Goal: Navigation & Orientation: Find specific page/section

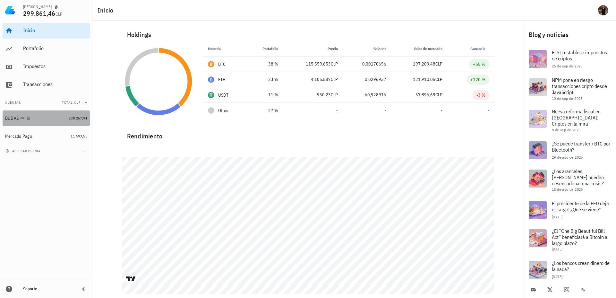
click at [62, 117] on div "BUDA2" at bounding box center [35, 118] width 61 height 6
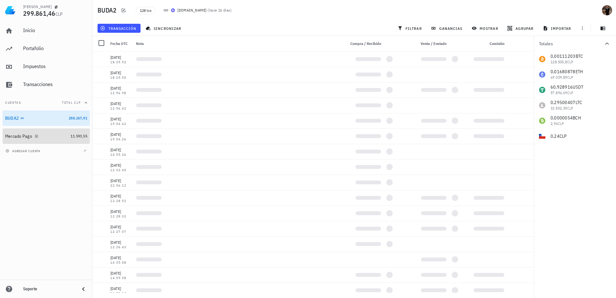
click at [67, 136] on div "Mercado Pago" at bounding box center [36, 136] width 63 height 6
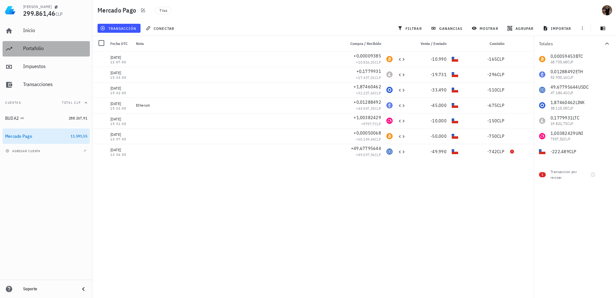
click at [26, 44] on div "Portafolio" at bounding box center [55, 48] width 64 height 14
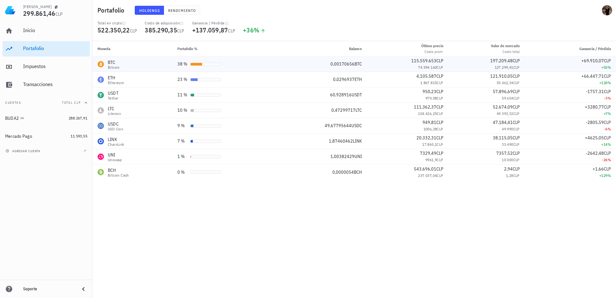
click at [328, 60] on td "0,00170656 BTC" at bounding box center [321, 63] width 91 height 15
click at [303, 65] on div "0,00170656 BTC" at bounding box center [321, 64] width 81 height 7
click at [150, 65] on div "BTC Bitcoin" at bounding box center [133, 64] width 70 height 10
click at [103, 65] on div "BTC-icon" at bounding box center [101, 64] width 6 height 6
click at [415, 63] on span "115.559.653" at bounding box center [423, 61] width 25 height 6
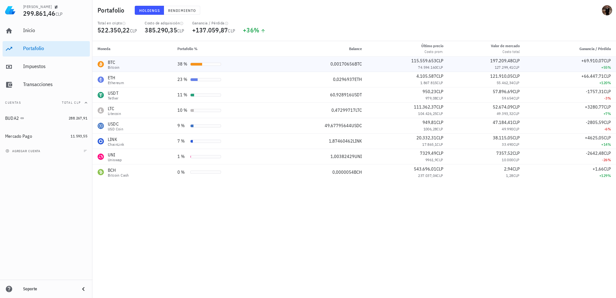
click at [555, 61] on div "+69.910,07 CLP" at bounding box center [570, 60] width 81 height 7
click at [593, 61] on span "+69.910,07" at bounding box center [592, 61] width 22 height 6
click at [599, 82] on div "+120 %" at bounding box center [570, 83] width 81 height 6
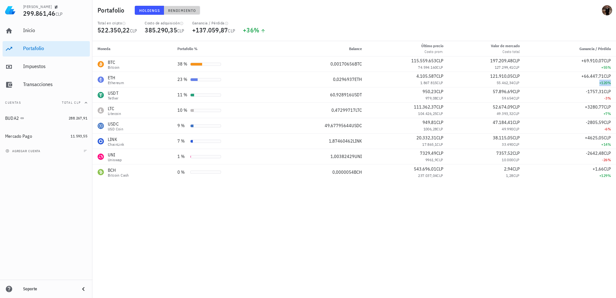
click at [183, 12] on span "Rendimiento" at bounding box center [182, 10] width 28 height 5
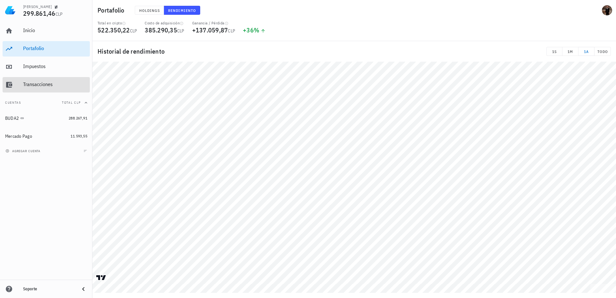
click at [39, 85] on div "Transacciones" at bounding box center [55, 84] width 64 height 6
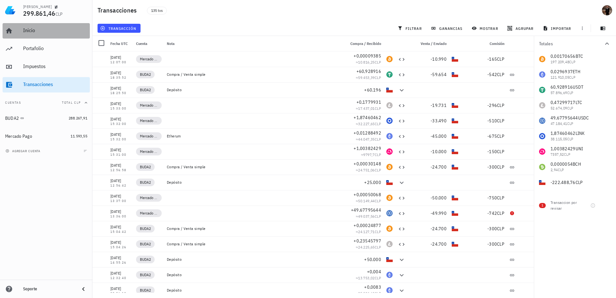
click at [23, 29] on div "Inicio" at bounding box center [55, 30] width 64 height 6
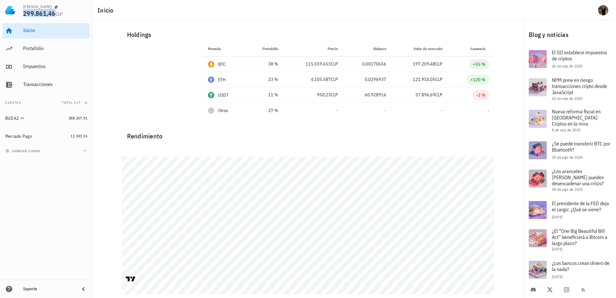
click at [33, 14] on span "299.861,46" at bounding box center [39, 13] width 32 height 9
click at [17, 137] on div "Mercado Pago" at bounding box center [18, 135] width 27 height 5
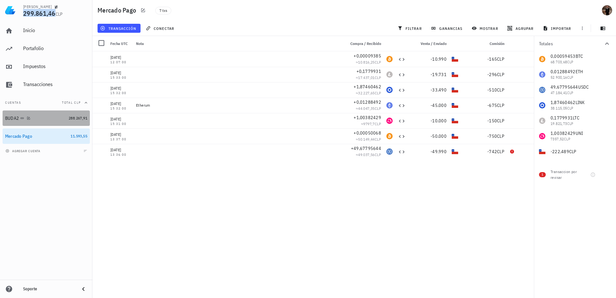
click at [18, 117] on div "BUDA2" at bounding box center [12, 117] width 14 height 5
